Goal: Task Accomplishment & Management: Manage account settings

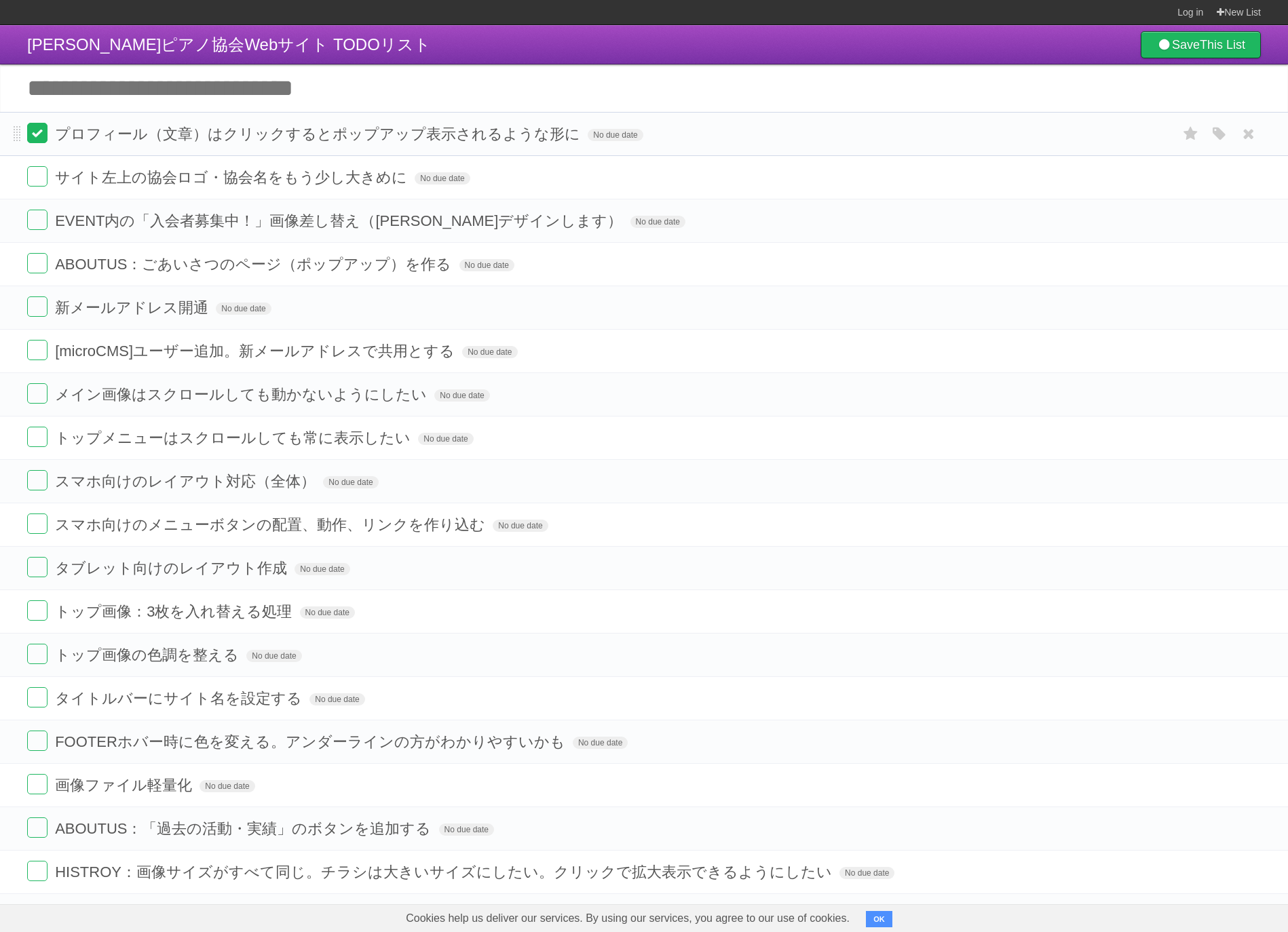
click at [34, 135] on label at bounding box center [38, 133] width 21 height 21
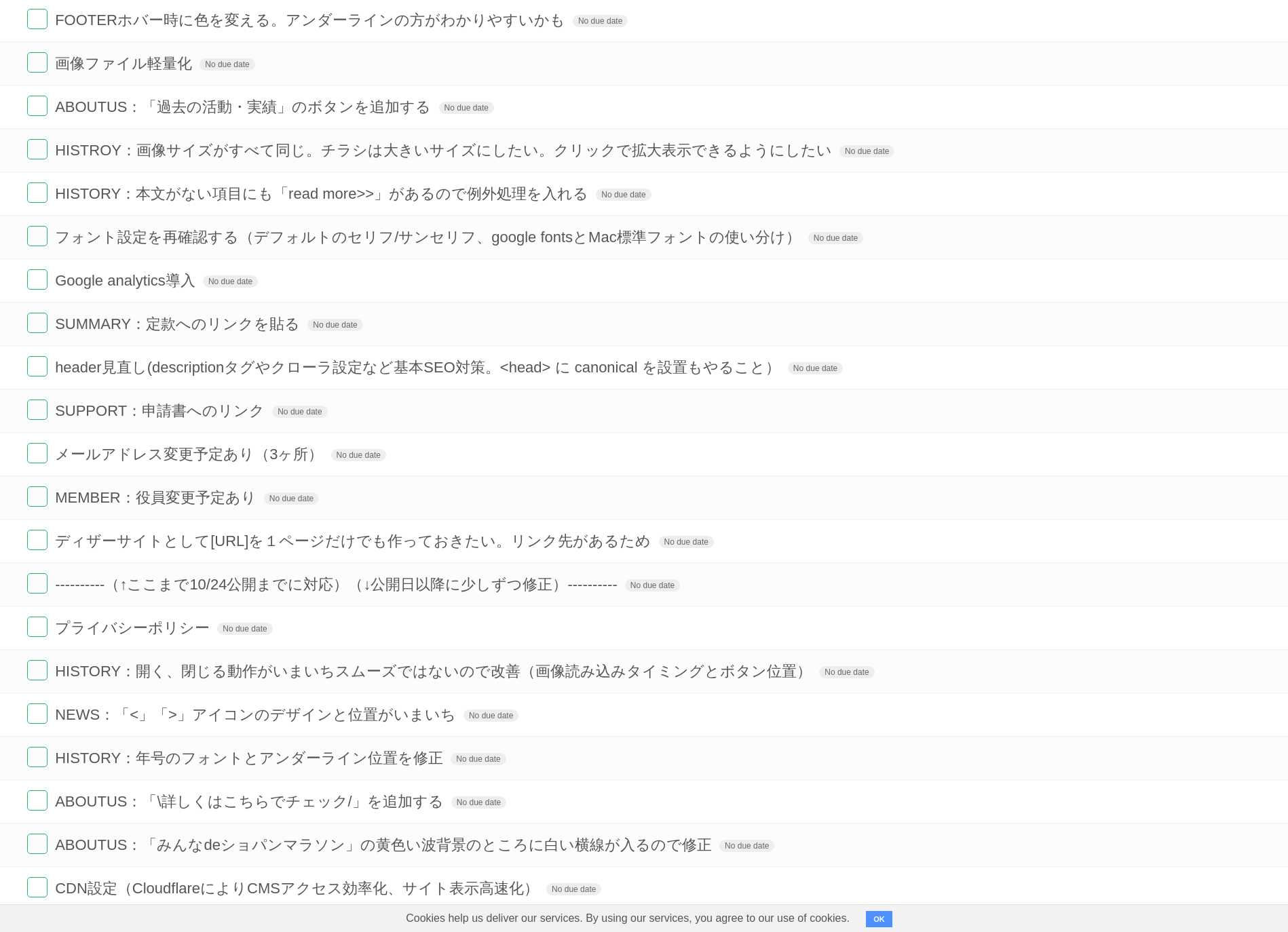
scroll to position [1117, 0]
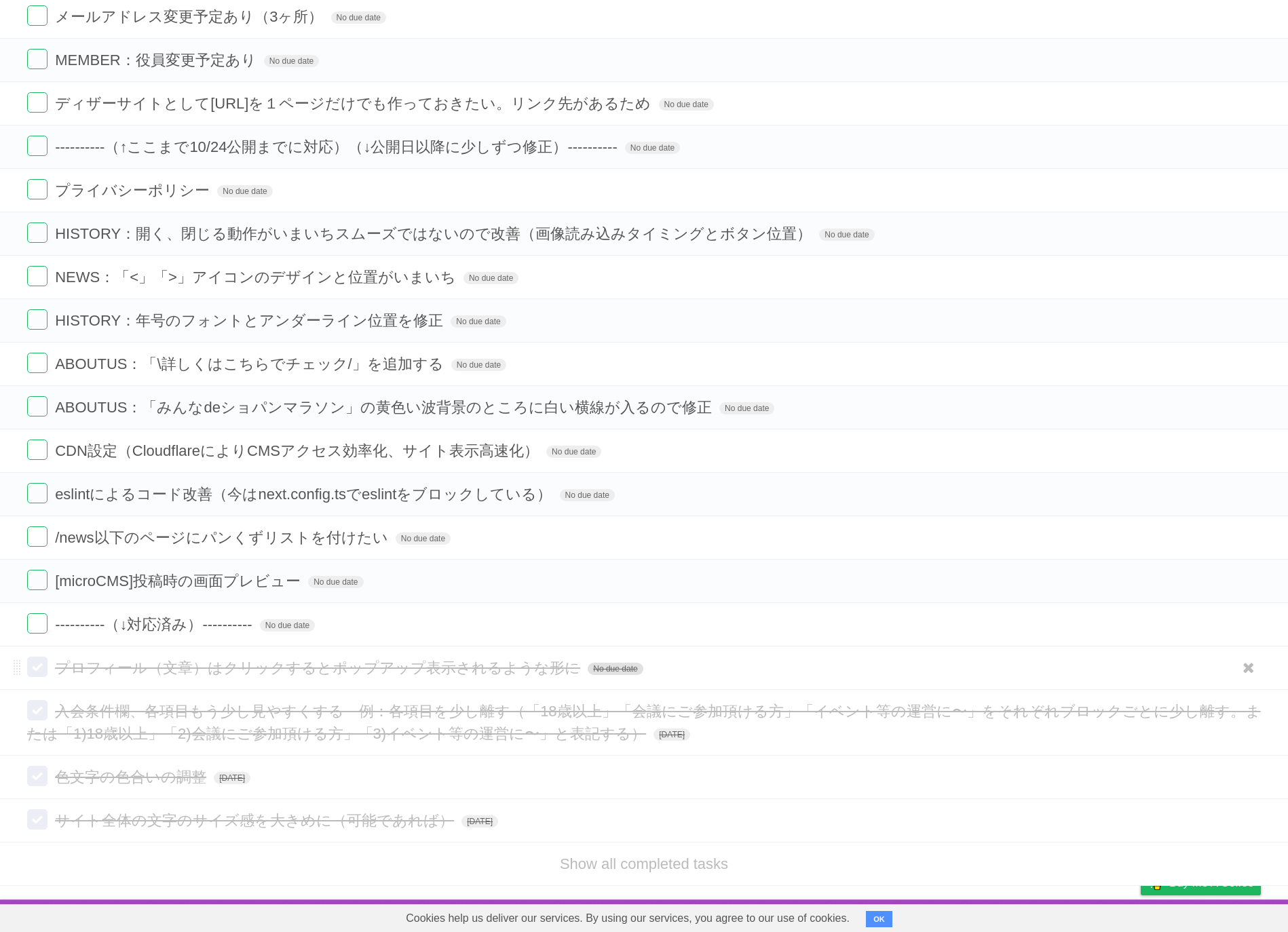
click at [607, 667] on span "No due date" at bounding box center [615, 669] width 55 height 12
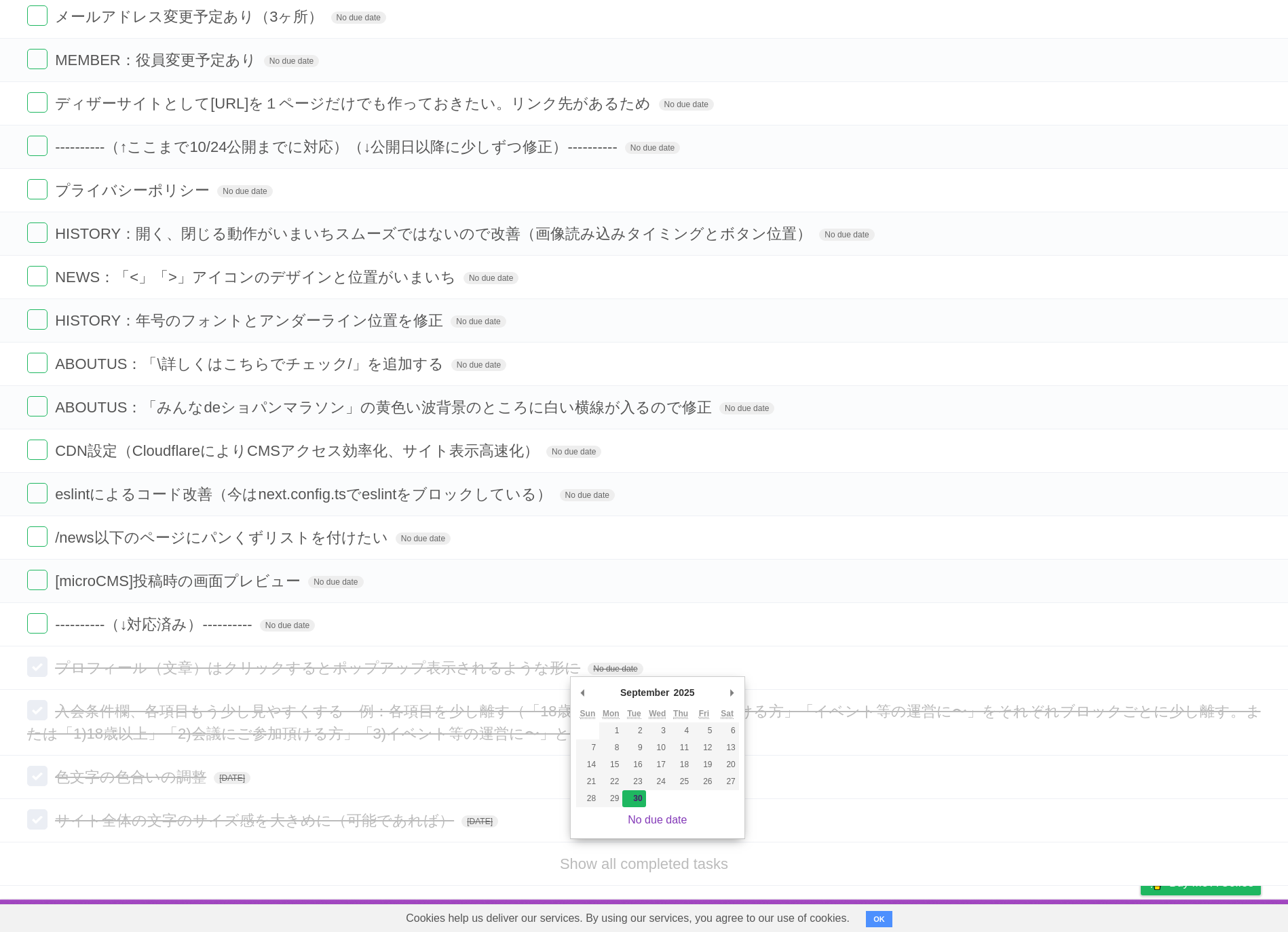
type span "[DATE]"
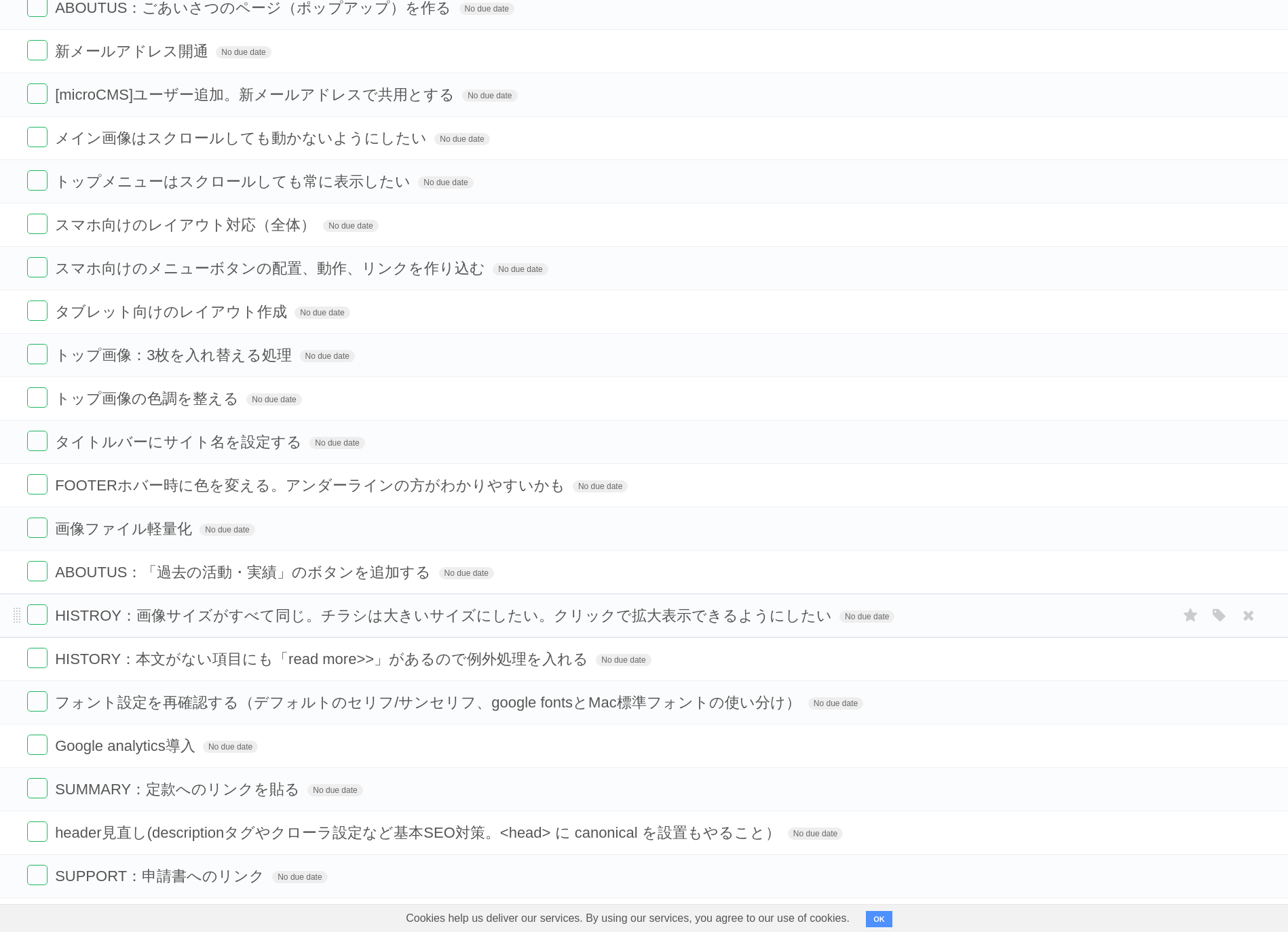
scroll to position [100, 0]
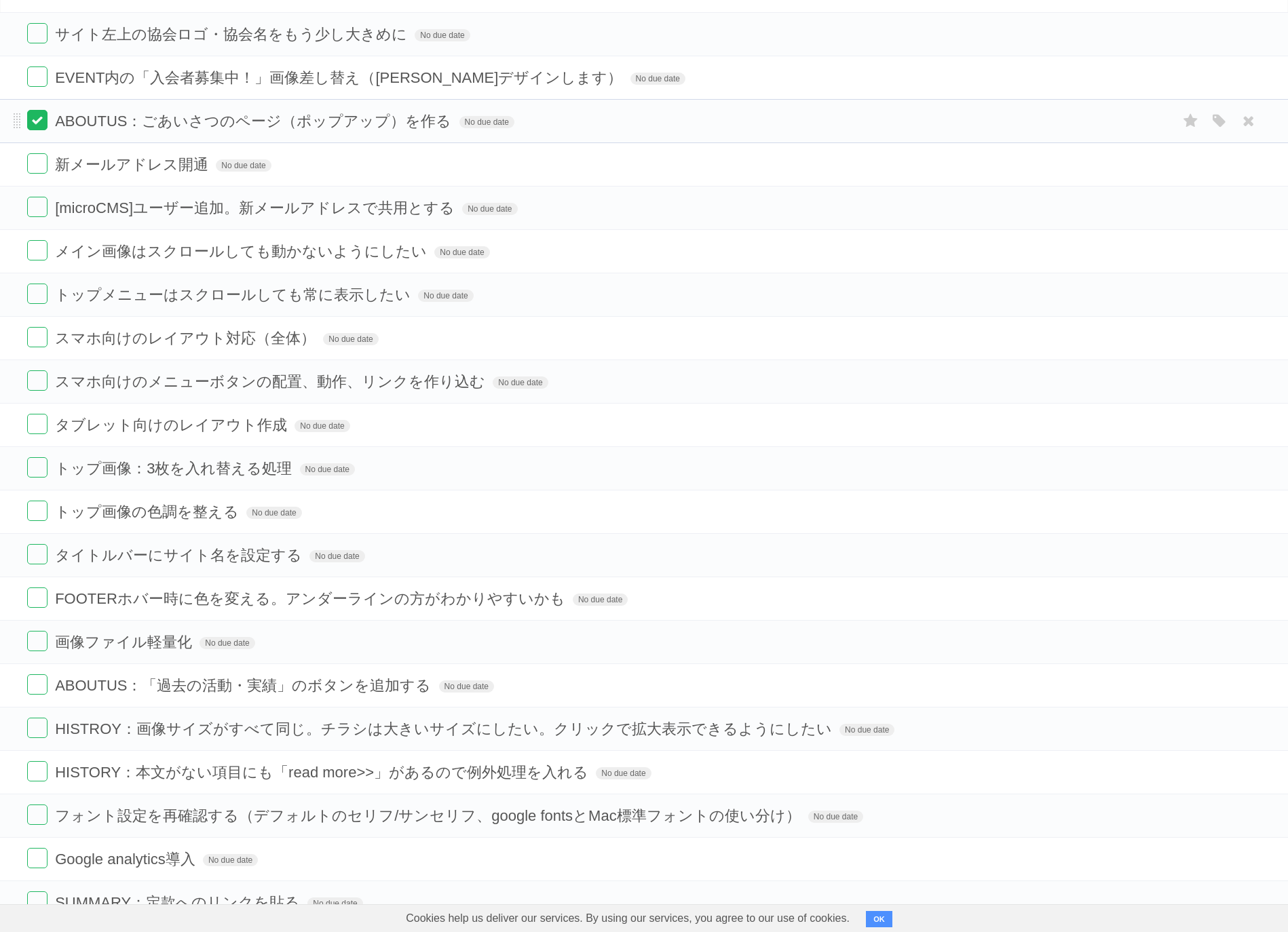
click at [34, 122] on label at bounding box center [38, 120] width 21 height 21
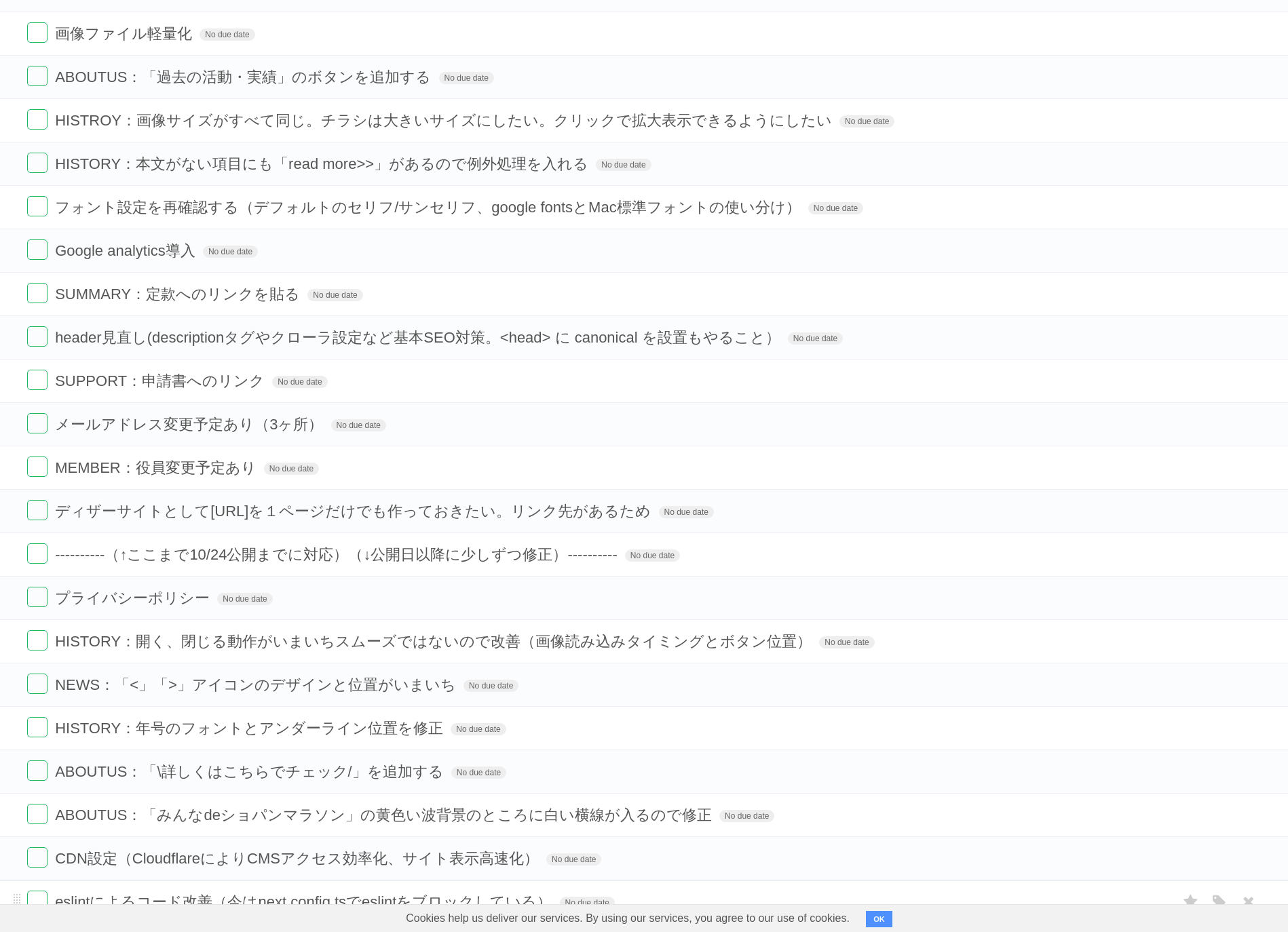
scroll to position [1117, 0]
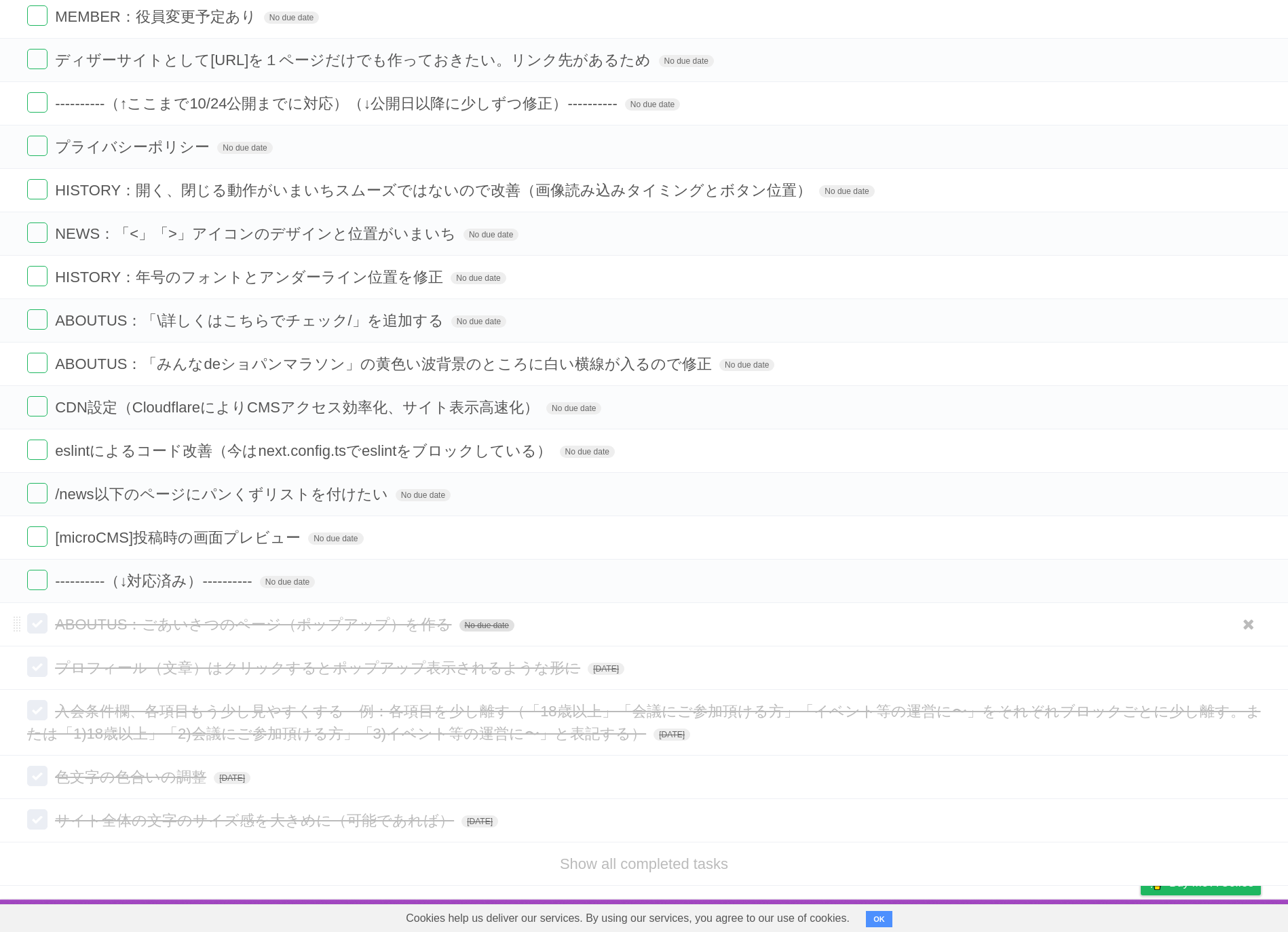
click at [483, 623] on span "No due date" at bounding box center [487, 626] width 55 height 12
type span "[DATE]"
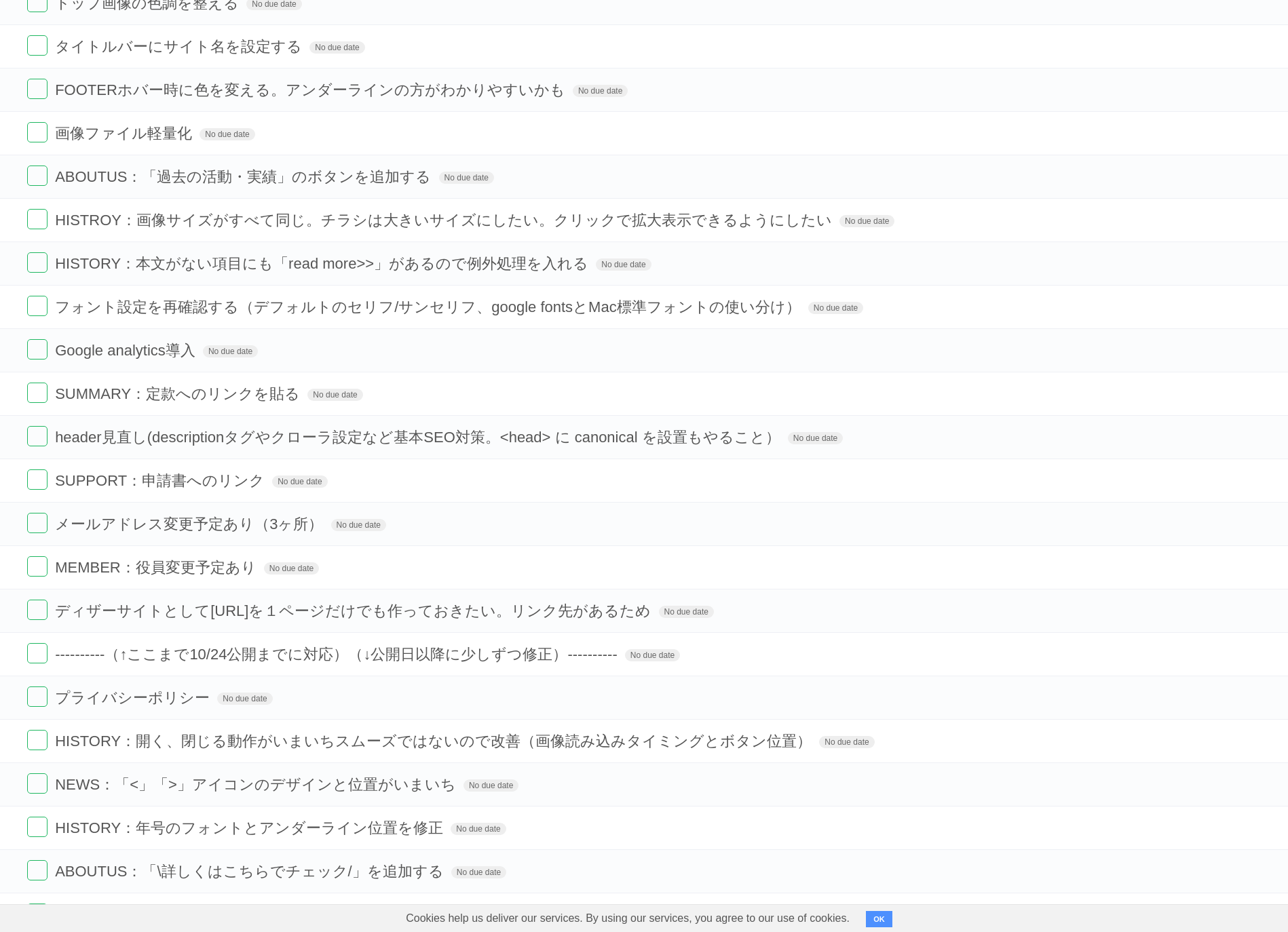
scroll to position [679, 0]
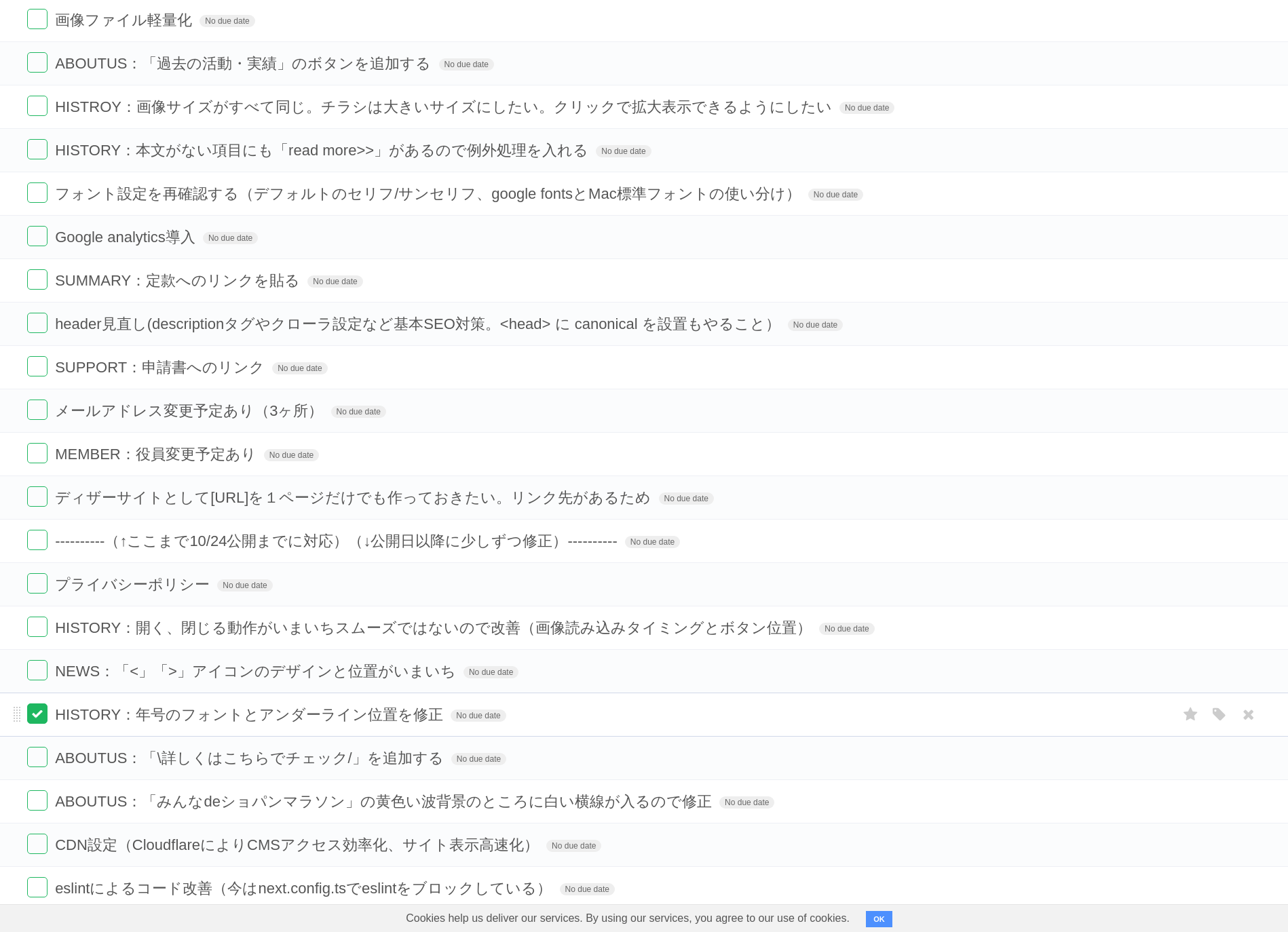
click at [28, 705] on label at bounding box center [38, 714] width 21 height 21
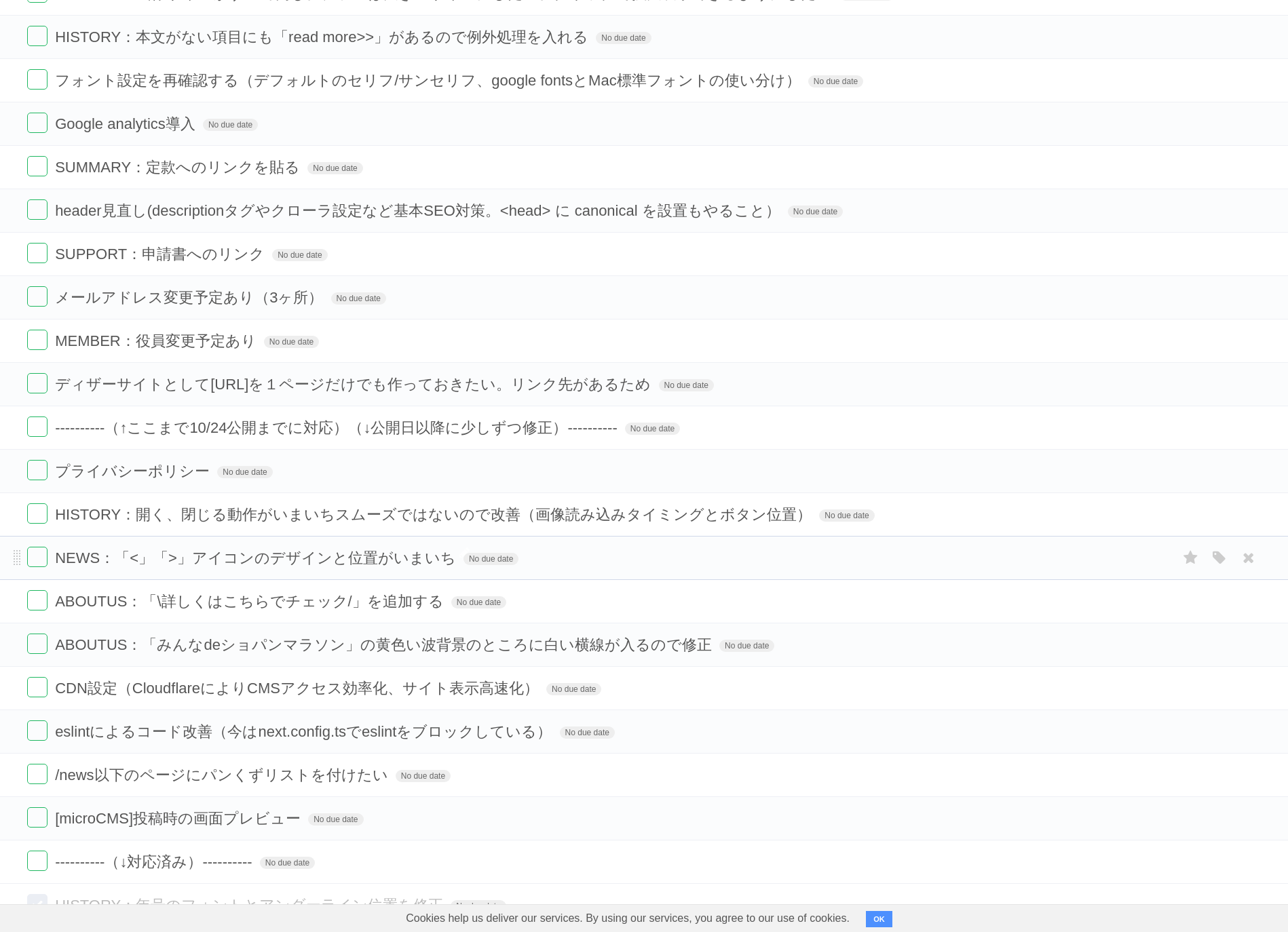
scroll to position [1117, 0]
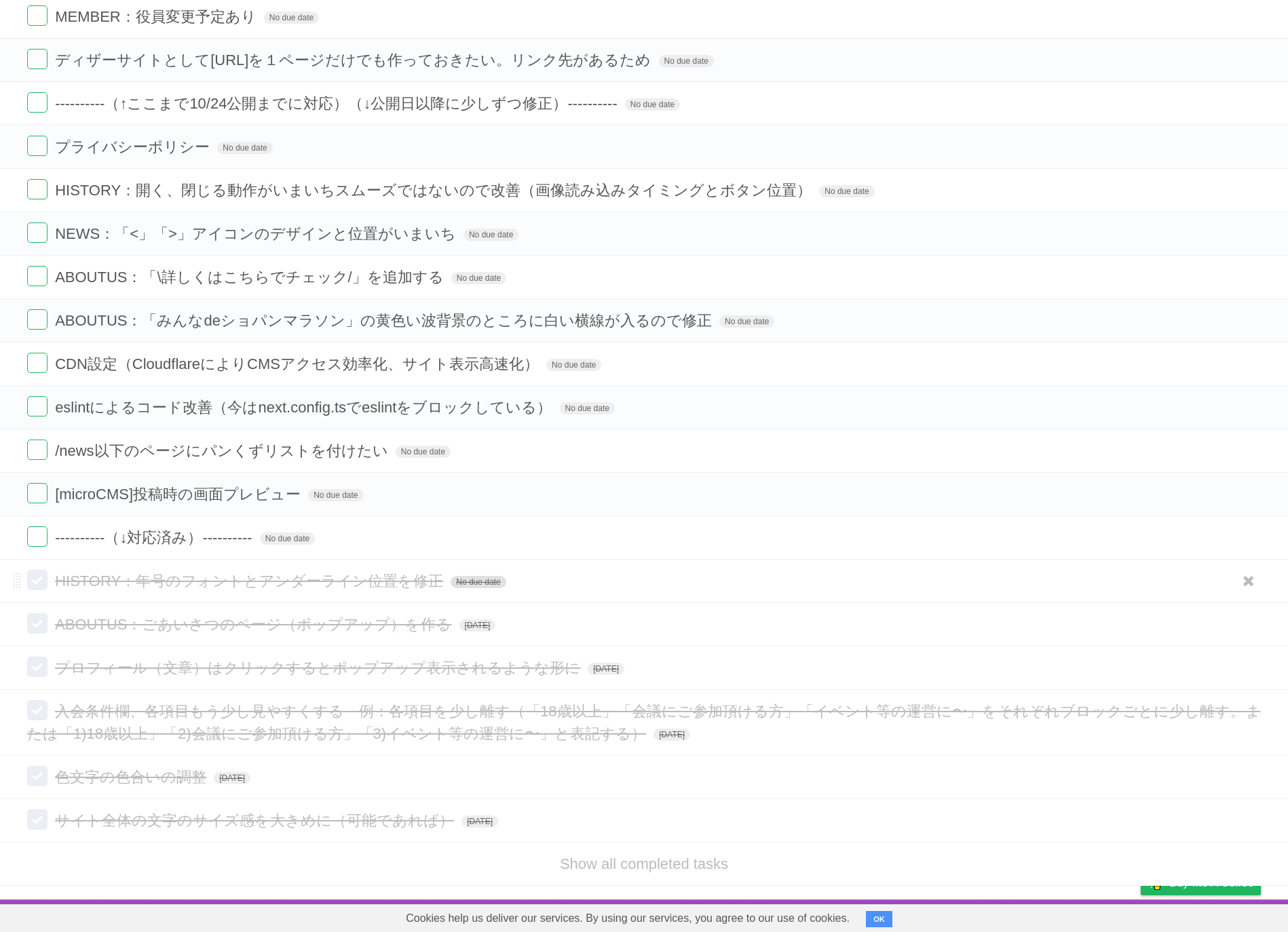
click at [481, 584] on span "No due date" at bounding box center [478, 582] width 55 height 12
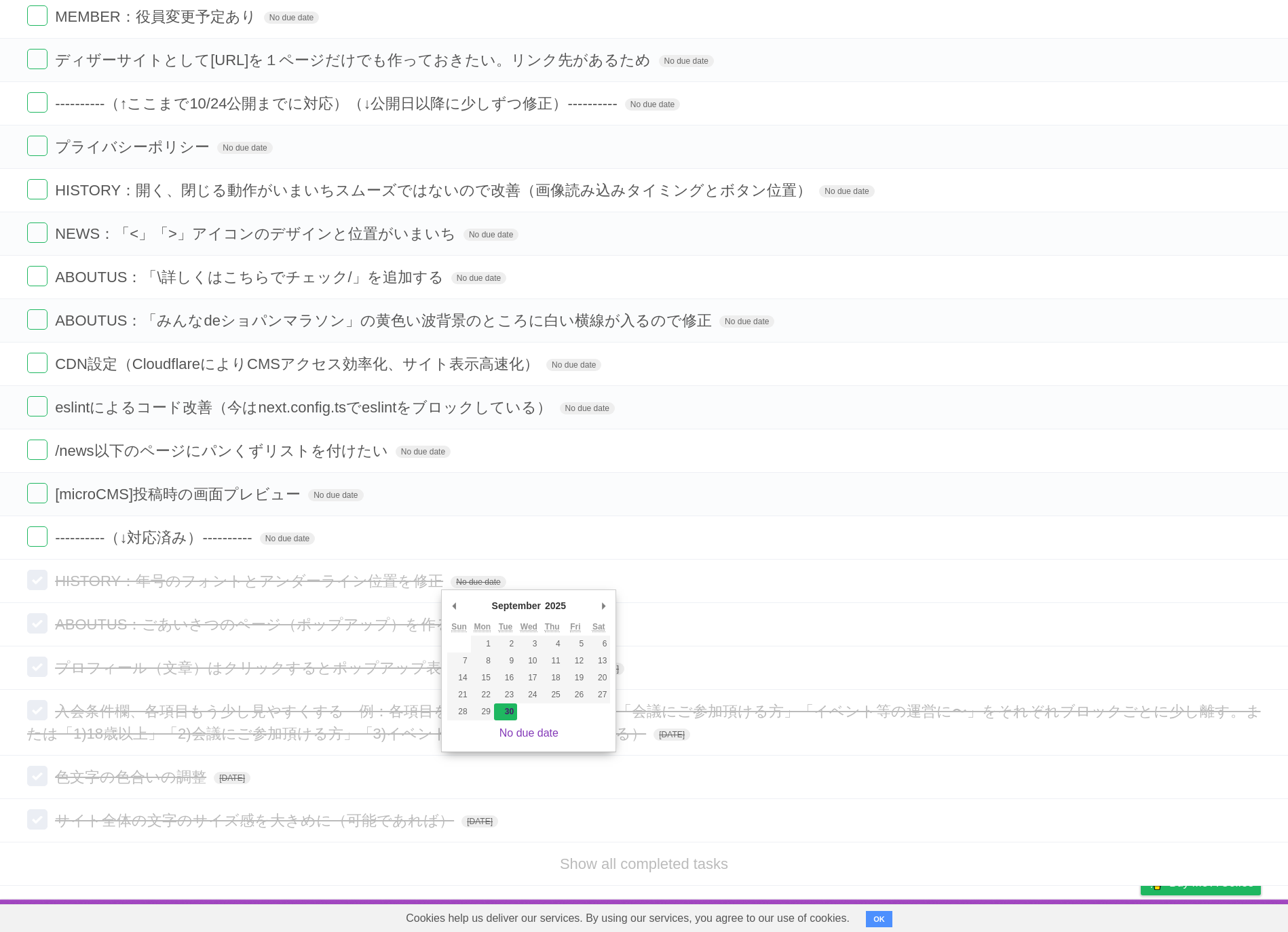
type span "[DATE]"
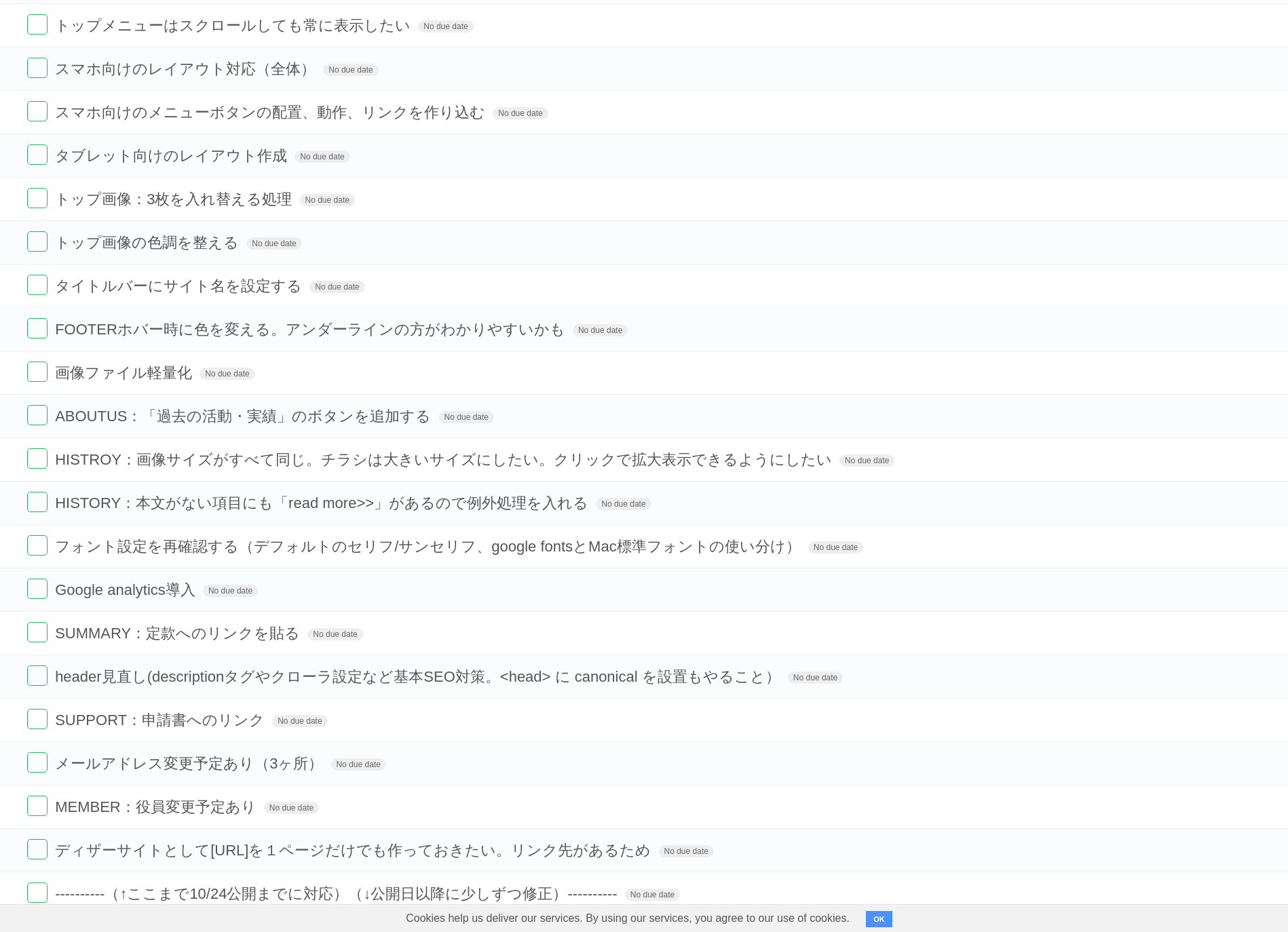
scroll to position [0, 0]
